Goal: Information Seeking & Learning: Learn about a topic

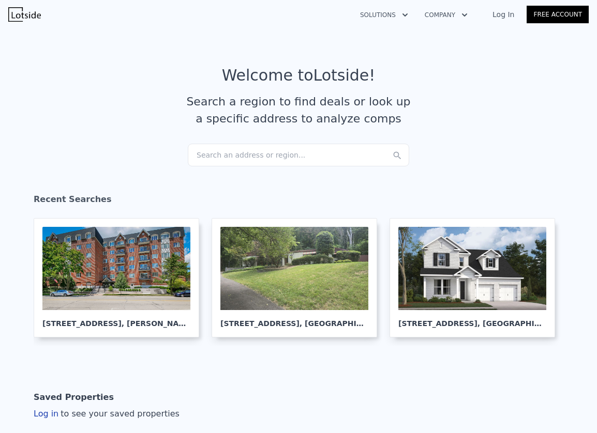
click at [232, 154] on div "Search an address or region..." at bounding box center [298, 155] width 221 height 23
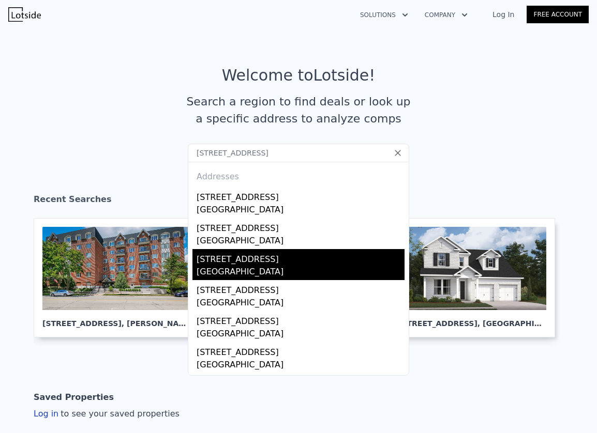
type input "[STREET_ADDRESS]"
click at [264, 265] on div "[STREET_ADDRESS]" at bounding box center [301, 257] width 208 height 17
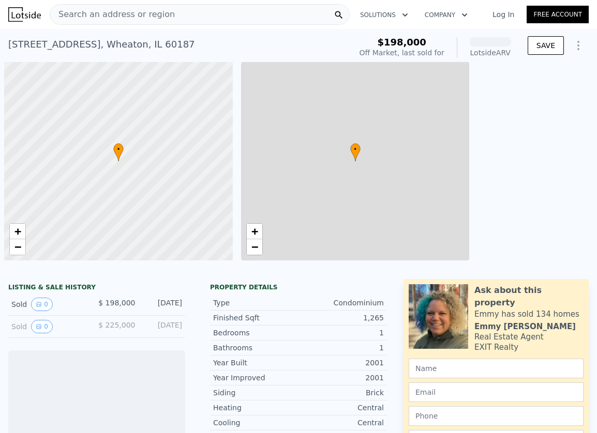
scroll to position [0, 117]
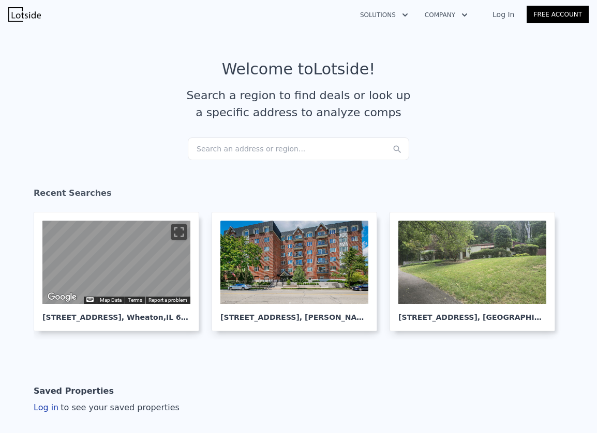
scroll to position [8, 0]
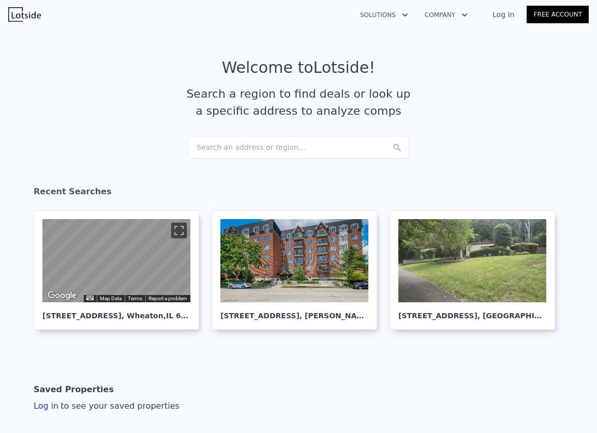
click at [270, 148] on div "Search an address or region..." at bounding box center [298, 147] width 221 height 23
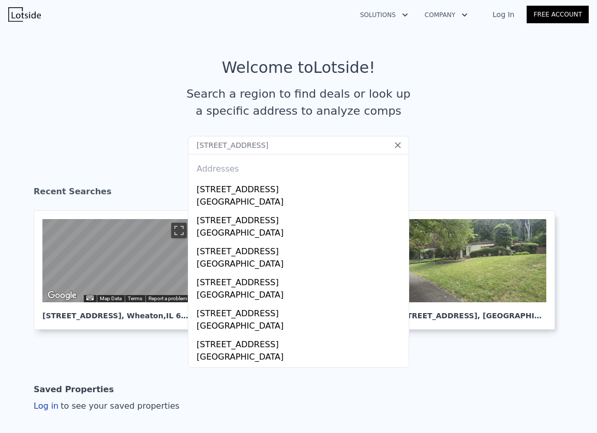
drag, startPoint x: 304, startPoint y: 145, endPoint x: 172, endPoint y: 145, distance: 131.4
click at [172, 145] on section "Welcome to Lotside ! Search a region to find deals or look up a specific addres…" at bounding box center [298, 97] width 597 height 160
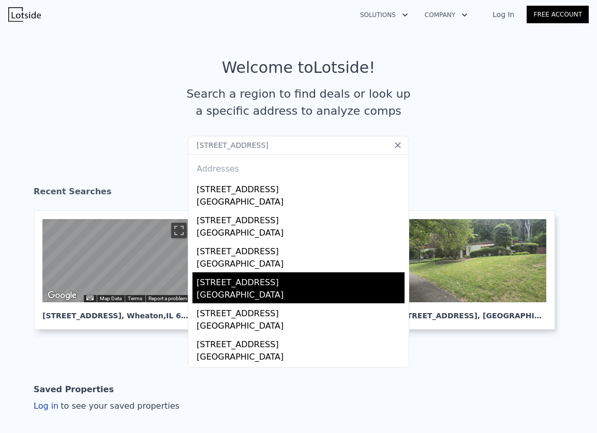
type input "[STREET_ADDRESS]"
click at [230, 289] on div "[GEOGRAPHIC_DATA]" at bounding box center [301, 296] width 208 height 14
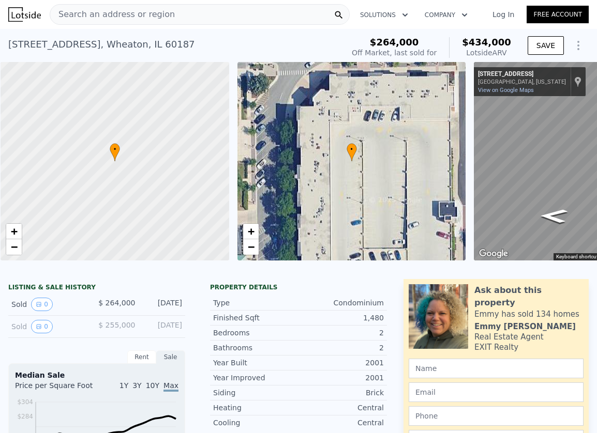
scroll to position [0, 4]
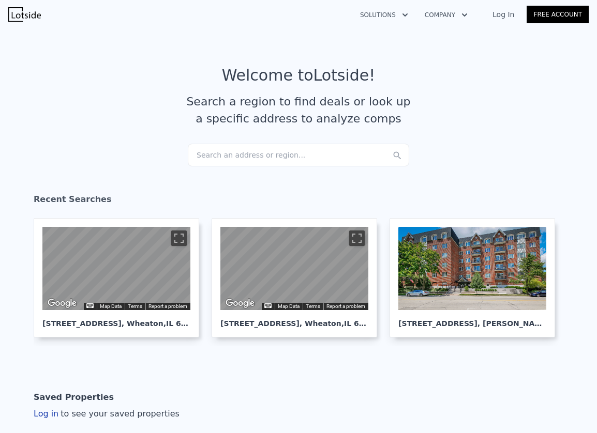
click at [242, 153] on div "Search an address or region..." at bounding box center [298, 155] width 221 height 23
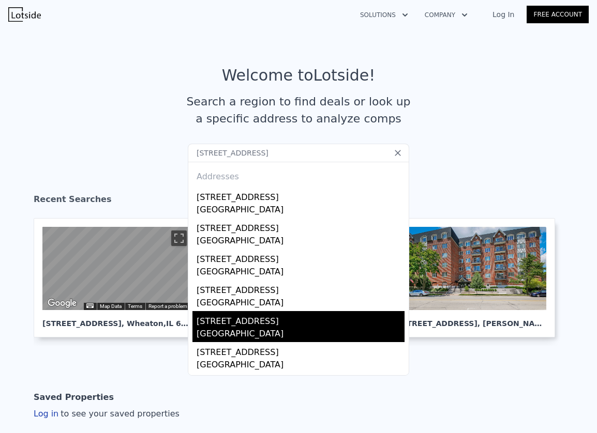
type input "[STREET_ADDRESS]"
click at [241, 323] on div "[STREET_ADDRESS]" at bounding box center [301, 319] width 208 height 17
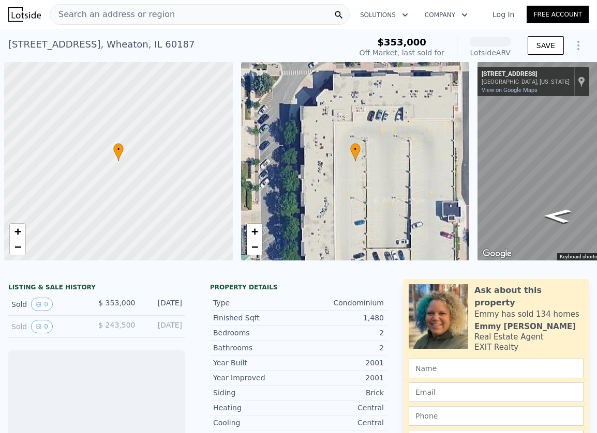
scroll to position [0, 117]
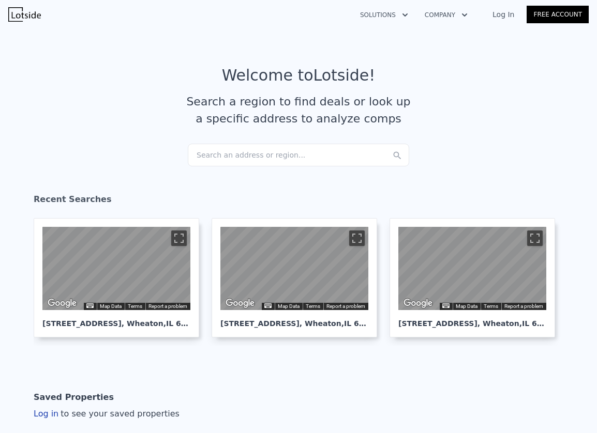
click at [232, 154] on div "Search an address or region..." at bounding box center [298, 155] width 221 height 23
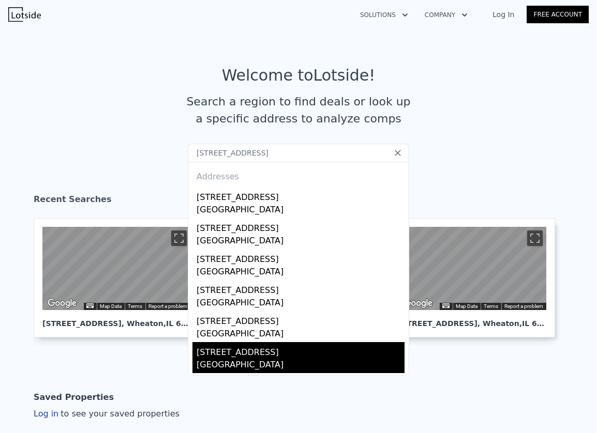
type input "[STREET_ADDRESS]"
click at [239, 356] on div "[STREET_ADDRESS]" at bounding box center [301, 350] width 208 height 17
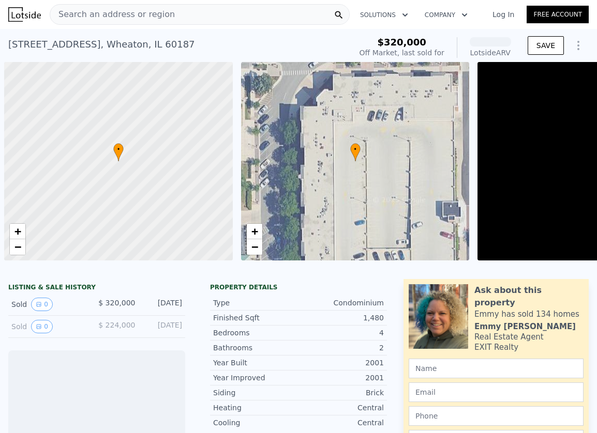
scroll to position [0, 117]
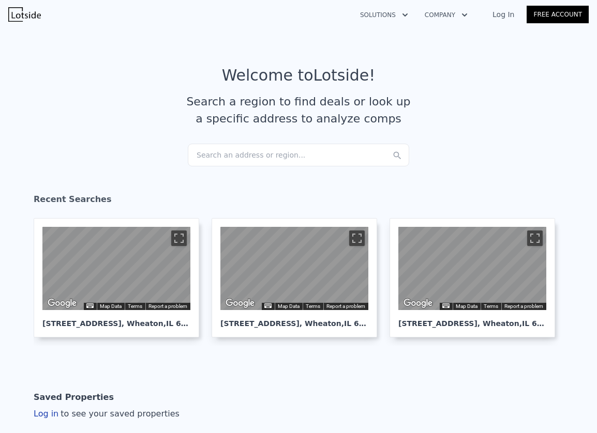
click at [259, 159] on div "Search an address or region..." at bounding box center [298, 155] width 221 height 23
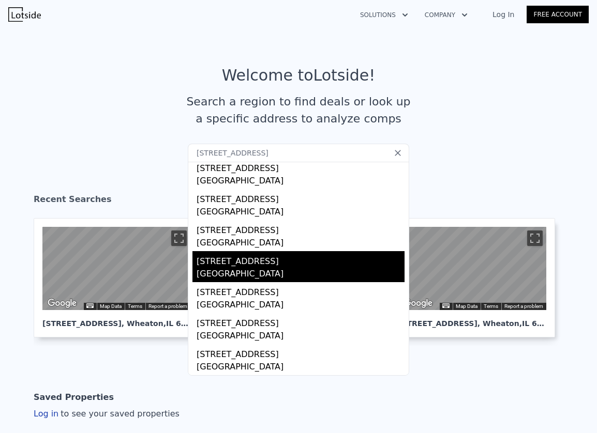
scroll to position [122, 0]
type input "[STREET_ADDRESS]"
click at [230, 265] on div "[STREET_ADDRESS]" at bounding box center [301, 259] width 208 height 17
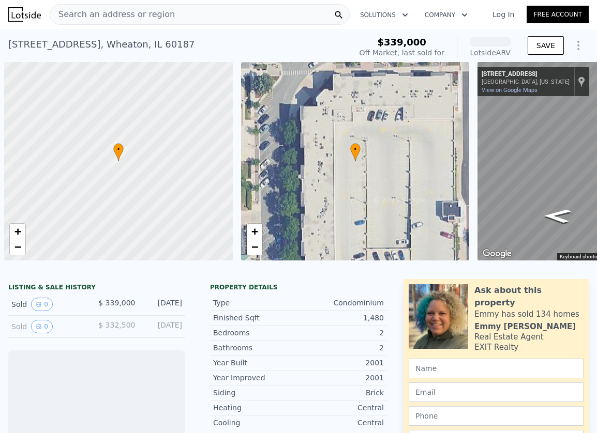
scroll to position [0, 117]
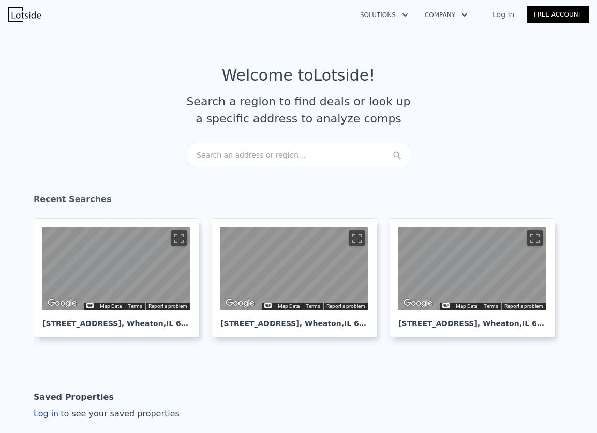
click at [249, 155] on div "Search an address or region..." at bounding box center [298, 155] width 221 height 23
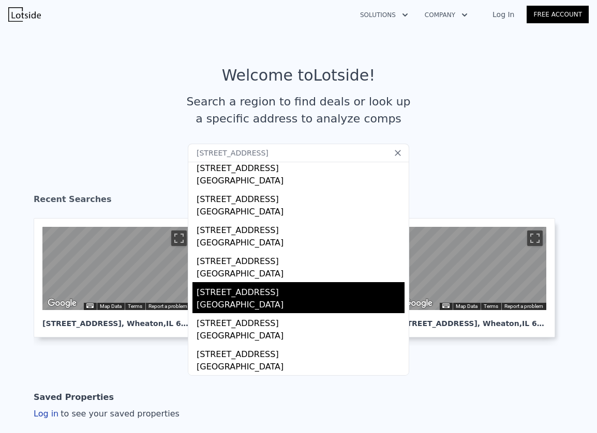
scroll to position [122, 0]
type input "[STREET_ADDRESS]"
click at [247, 295] on div "[STREET_ADDRESS]" at bounding box center [301, 290] width 208 height 17
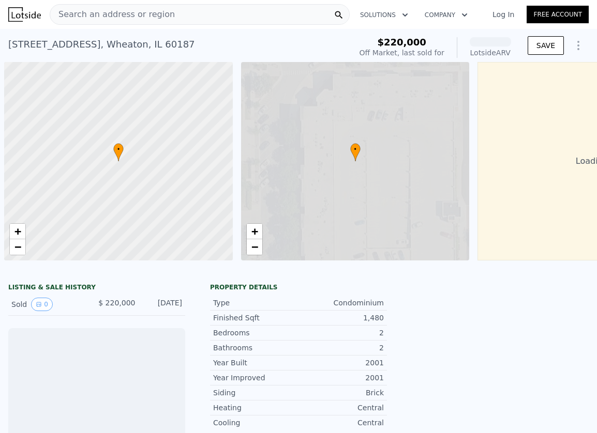
scroll to position [0, 4]
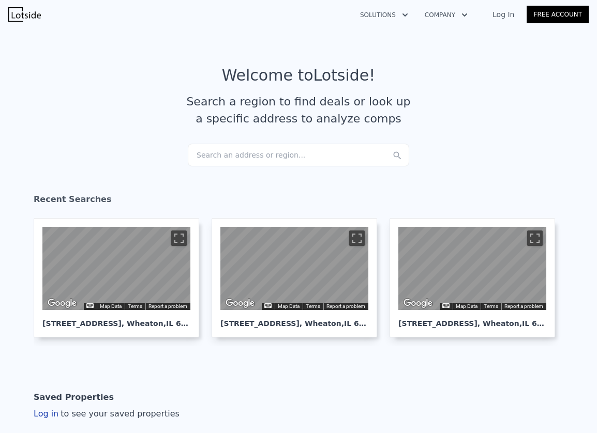
click at [280, 156] on div "Search an address or region..." at bounding box center [298, 155] width 221 height 23
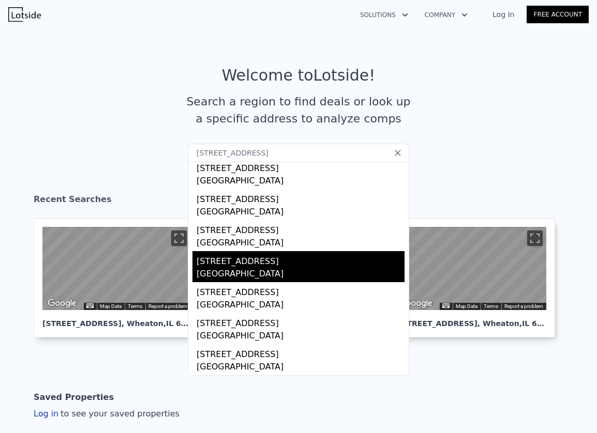
scroll to position [122, 0]
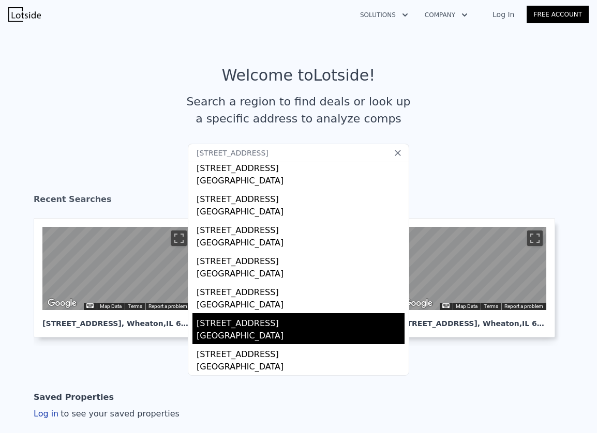
type input "[STREET_ADDRESS]"
click at [259, 326] on div "[STREET_ADDRESS]" at bounding box center [301, 321] width 208 height 17
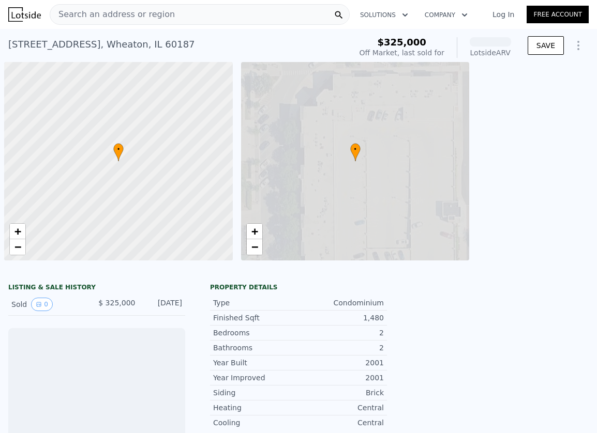
scroll to position [0, 117]
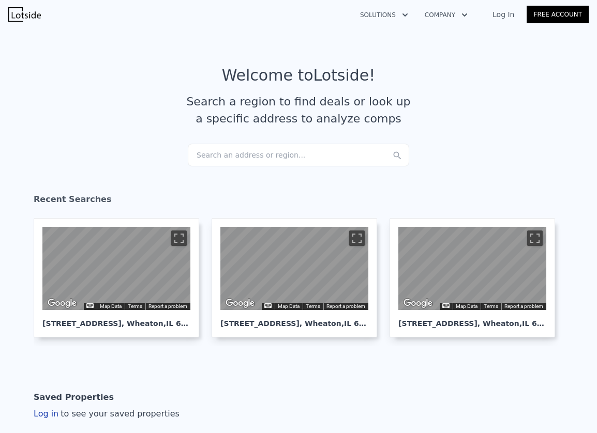
click at [252, 157] on div "Search an address or region..." at bounding box center [298, 155] width 221 height 23
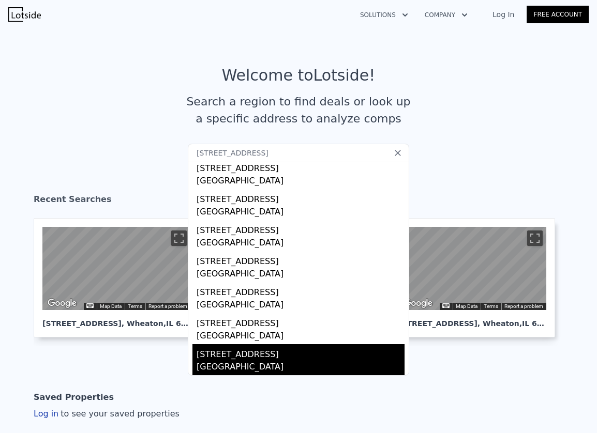
scroll to position [122, 0]
type input "[STREET_ADDRESS]"
click at [248, 352] on div "[STREET_ADDRESS]" at bounding box center [301, 352] width 208 height 17
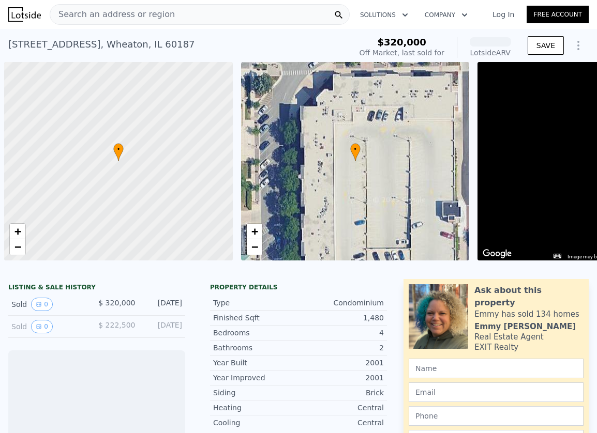
scroll to position [0, 4]
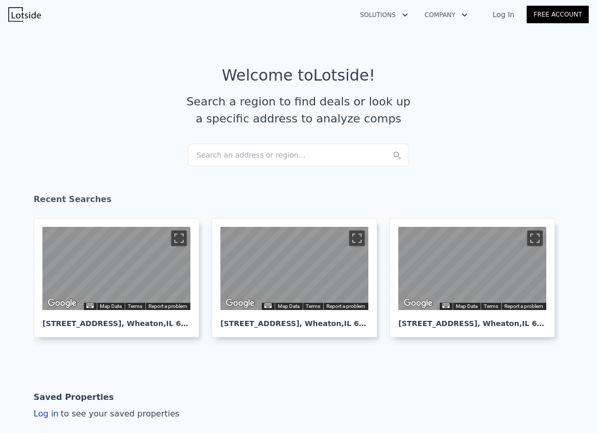
click at [231, 150] on div "Search an address or region..." at bounding box center [298, 155] width 221 height 23
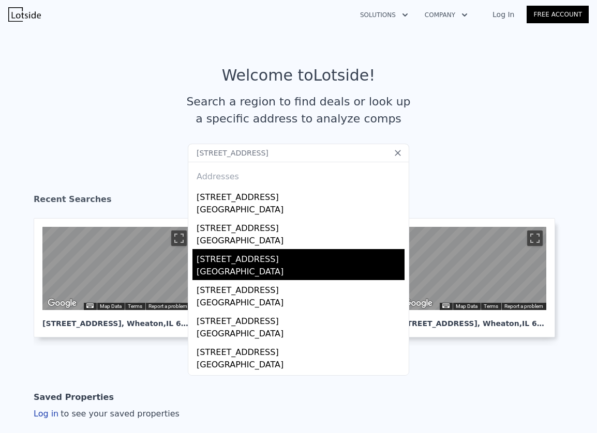
type input "[STREET_ADDRESS]"
click at [243, 259] on div "[STREET_ADDRESS]" at bounding box center [301, 257] width 208 height 17
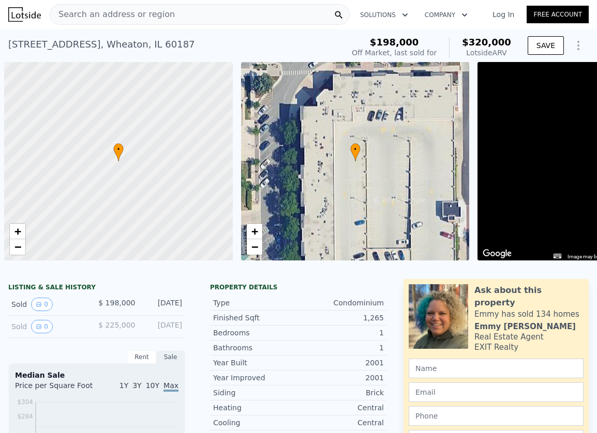
scroll to position [0, 117]
